Goal: Task Accomplishment & Management: Use online tool/utility

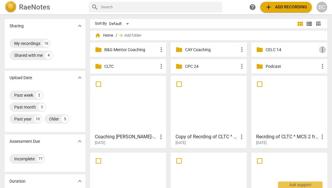
click at [321, 50] on span "more_vert" at bounding box center [322, 49] width 7 height 7
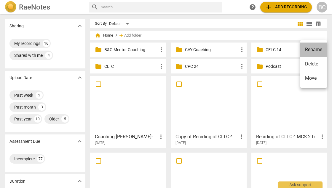
click at [312, 50] on li "Rename" at bounding box center [314, 49] width 27 height 14
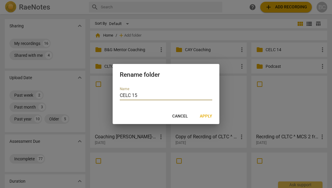
type input "CELC 15"
click at [205, 116] on span "Apply" at bounding box center [206, 116] width 12 height 6
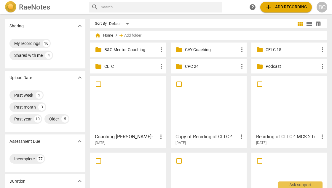
click at [259, 51] on span "folder" at bounding box center [259, 49] width 7 height 7
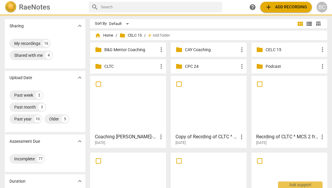
click at [259, 51] on span "folder" at bounding box center [259, 49] width 7 height 7
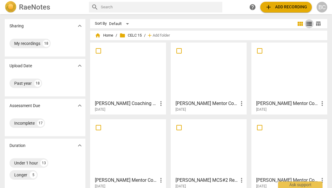
click at [307, 24] on span "view_list" at bounding box center [309, 23] width 7 height 7
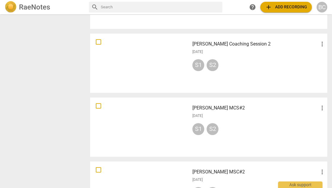
scroll to position [453, 0]
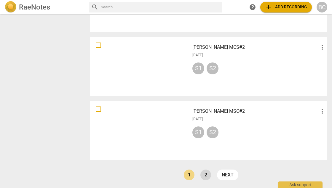
click at [204, 175] on link "2" at bounding box center [206, 174] width 11 height 11
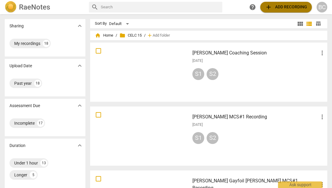
click at [280, 7] on span "add Add recording" at bounding box center [286, 7] width 42 height 7
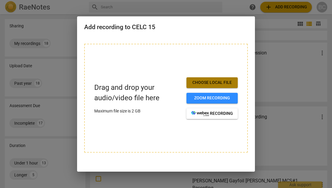
click at [206, 80] on span "Choose local file" at bounding box center [212, 83] width 42 height 6
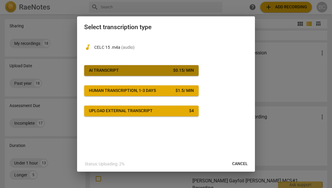
click at [161, 72] on span "AI Transcript $ 0.15 / min" at bounding box center [141, 70] width 105 height 6
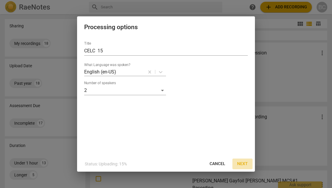
click at [245, 162] on span "Next" at bounding box center [242, 164] width 11 height 6
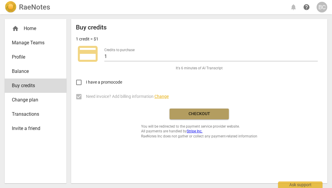
click at [199, 113] on span "Checkout" at bounding box center [200, 114] width 50 height 6
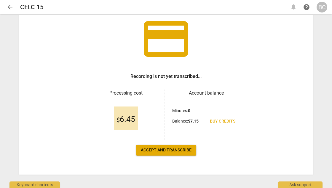
scroll to position [47, 0]
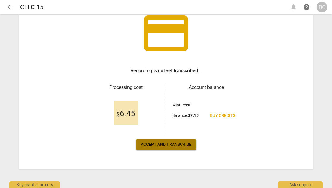
click at [166, 144] on span "Accept and transcribe" at bounding box center [166, 144] width 51 height 6
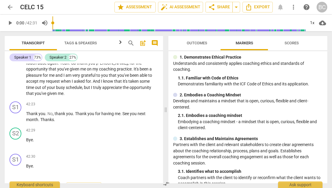
scroll to position [4467, 0]
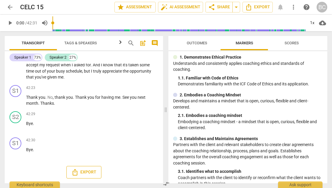
click at [87, 173] on span "Export" at bounding box center [84, 171] width 25 height 7
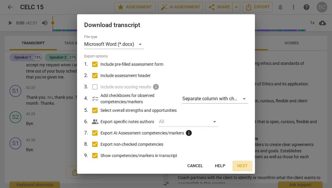
click at [245, 165] on span "Next" at bounding box center [242, 166] width 11 height 6
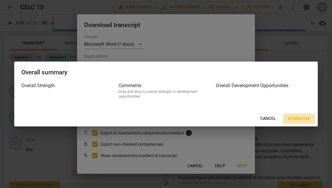
click at [299, 118] on span "Download" at bounding box center [299, 118] width 23 height 6
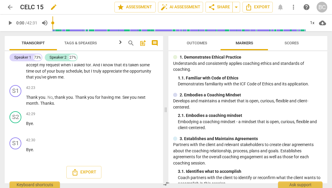
click at [52, 8] on span "edit" at bounding box center [53, 7] width 7 height 7
type input "GRACE MPHEPO - CELC 15 MCS 1"
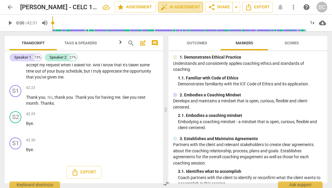
click at [176, 6] on span "auto_fix_high AI Assessment" at bounding box center [181, 7] width 40 height 7
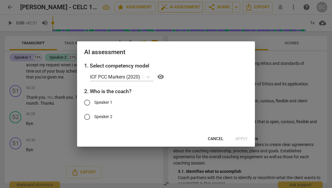
click at [176, 6] on div at bounding box center [166, 94] width 332 height 188
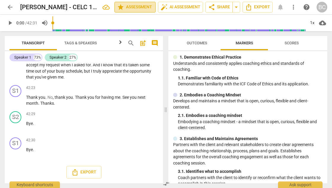
click at [145, 7] on span "star Assessment" at bounding box center [135, 7] width 36 height 7
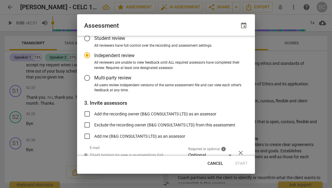
scroll to position [40, 0]
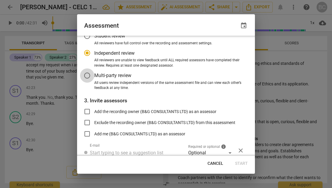
radio input "false"
click at [88, 74] on input "Multi-party review" at bounding box center [87, 75] width 14 height 14
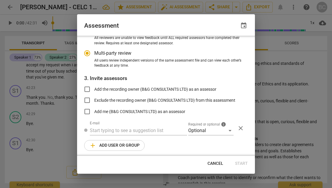
scroll to position [64, 0]
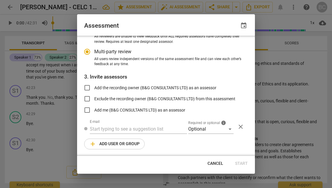
radio input "false"
click at [88, 88] on input "Add the recording owner (B&G CONSULTANTS LTD) as an assessor" at bounding box center [87, 87] width 14 height 14
checkbox input "true"
radio input "false"
click at [88, 109] on input "Add me (B&G CONSULTANTS LTD) as an assessor" at bounding box center [87, 110] width 14 height 14
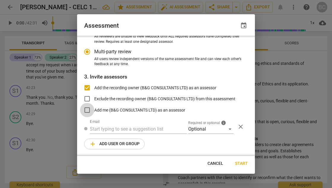
checkbox input "true"
click at [240, 162] on span "Start" at bounding box center [241, 163] width 13 height 6
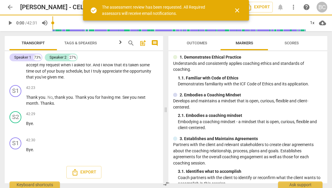
radio input "false"
type input "B&G CONSULTANTS LTD <gnuthu@bgconsultants.org>"
radio input "false"
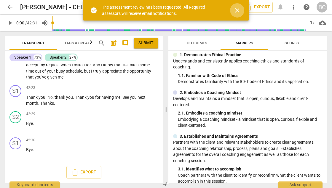
click at [237, 9] on span "close" at bounding box center [237, 10] width 7 height 7
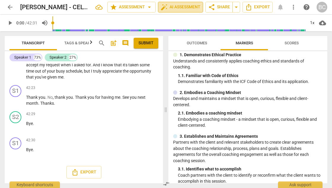
click at [191, 7] on span "auto_fix_high AI Assessment" at bounding box center [181, 7] width 40 height 7
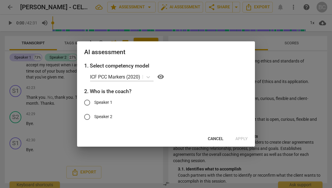
click at [88, 102] on input "Speaker 1" at bounding box center [87, 102] width 14 height 14
radio input "true"
click at [241, 138] on span "Apply" at bounding box center [242, 139] width 12 height 6
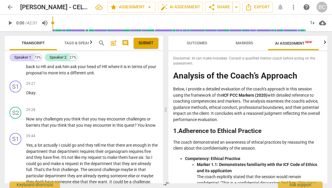
scroll to position [2854, 0]
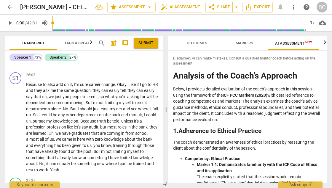
click at [246, 44] on span "Markers" at bounding box center [245, 43] width 18 height 4
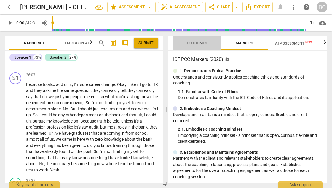
click at [202, 44] on span "Outcomes" at bounding box center [197, 43] width 20 height 4
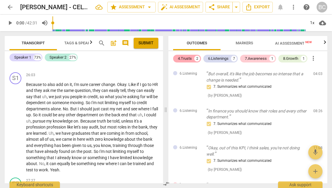
click at [184, 60] on div "4.Trusts" at bounding box center [185, 59] width 14 height 6
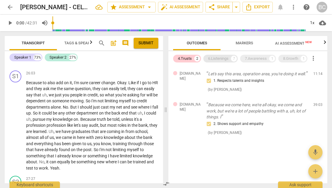
click at [214, 57] on div "6.Listenings" at bounding box center [218, 59] width 20 height 6
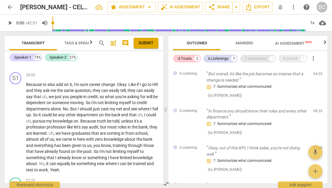
click at [253, 58] on div "7.Awareness" at bounding box center [256, 59] width 22 height 6
click at [289, 58] on div "8.Growth" at bounding box center [290, 59] width 15 height 6
click at [315, 59] on span "more_vert" at bounding box center [313, 58] width 7 height 7
click at [288, 88] on div at bounding box center [166, 94] width 332 height 188
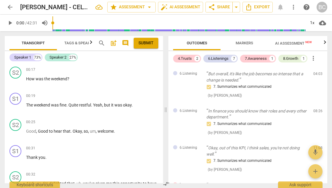
scroll to position [0, 0]
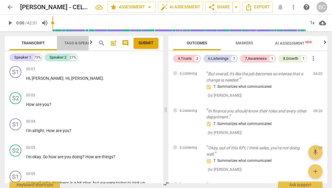
click at [72, 42] on span "Tags & Speakers" at bounding box center [80, 43] width 33 height 4
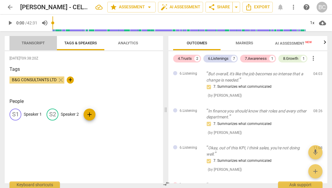
click at [37, 42] on span "Transcript" at bounding box center [33, 43] width 23 height 4
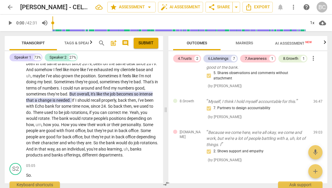
scroll to position [348, 0]
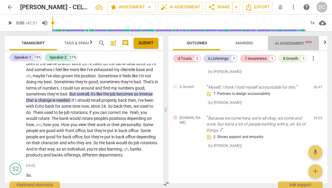
click at [300, 43] on span "AI Assessment New" at bounding box center [293, 43] width 37 height 4
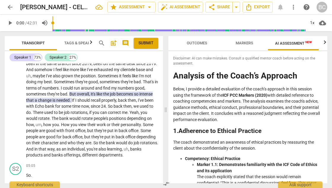
click at [202, 42] on span "Outcomes" at bounding box center [197, 43] width 20 height 4
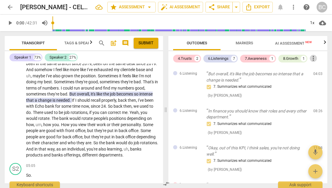
click at [315, 59] on span "more_vert" at bounding box center [313, 58] width 7 height 7
click at [327, 102] on div at bounding box center [166, 94] width 332 height 188
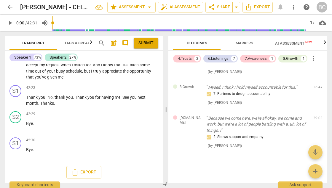
scroll to position [4411, 0]
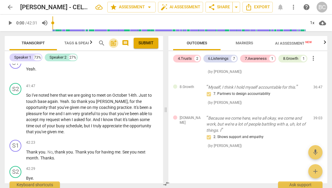
click at [113, 44] on span "post_add" at bounding box center [113, 42] width 7 height 7
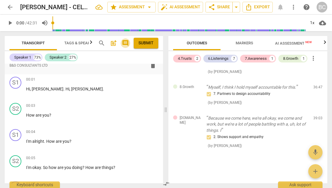
click at [124, 43] on span "comment" at bounding box center [125, 42] width 7 height 7
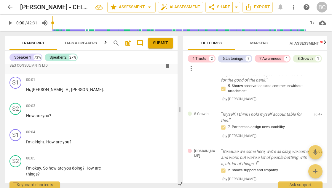
click at [153, 52] on div "Speaker 1 73% Speaker 2 27% format_bold format_list_bulleted B&G CONSULTANTS LT…" at bounding box center [91, 117] width 173 height 132
click at [183, 7] on span "auto_fix_high AI Assessment" at bounding box center [181, 7] width 40 height 7
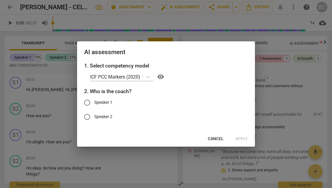
click at [148, 7] on div at bounding box center [166, 94] width 332 height 188
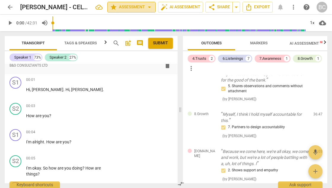
click at [148, 7] on span "arrow_drop_down" at bounding box center [149, 7] width 7 height 7
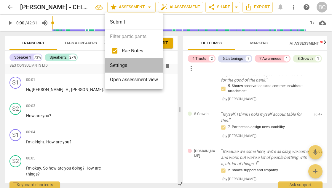
click at [122, 67] on li "Settings" at bounding box center [134, 65] width 58 height 14
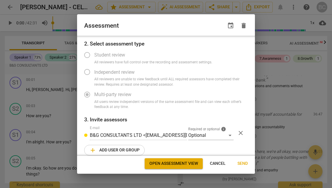
scroll to position [28, 0]
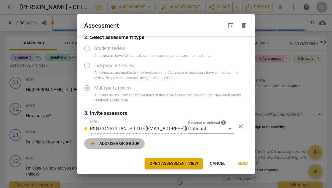
click at [126, 143] on span "add Add user or group" at bounding box center [114, 143] width 50 height 7
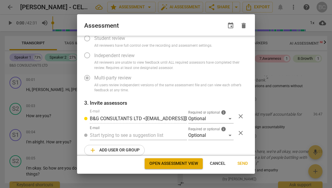
scroll to position [45, 0]
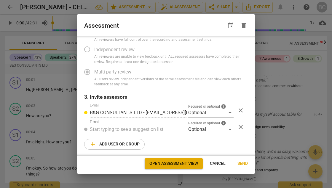
radio input "false"
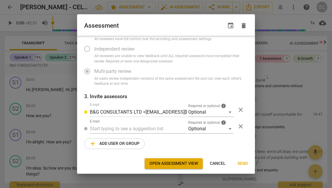
click at [193, 163] on span "Open assessment view" at bounding box center [174, 163] width 49 height 6
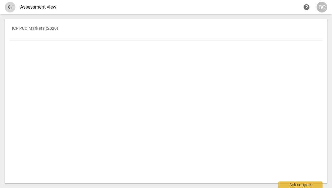
click at [12, 7] on span "arrow_back" at bounding box center [10, 7] width 7 height 7
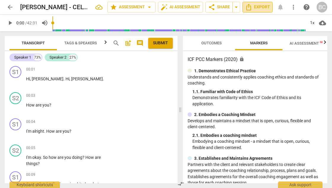
click at [256, 5] on span "Export" at bounding box center [257, 7] width 25 height 7
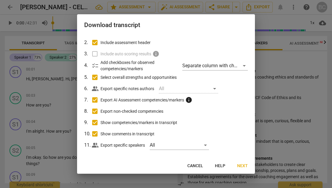
scroll to position [37, 0]
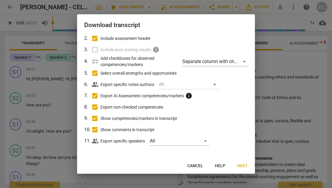
click at [216, 82] on div "All" at bounding box center [188, 84] width 59 height 9
click at [243, 166] on span "Next" at bounding box center [242, 166] width 11 height 6
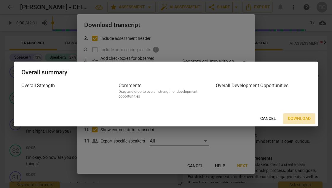
click at [300, 118] on span "Download" at bounding box center [299, 118] width 23 height 6
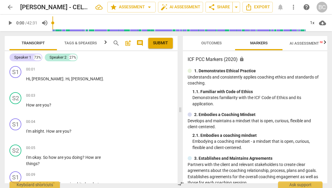
click at [9, 7] on span "arrow_back" at bounding box center [10, 7] width 7 height 7
